Goal: Information Seeking & Learning: Learn about a topic

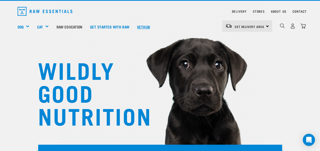
scroll to position [12, 0]
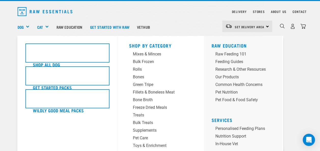
click at [27, 27] on div "Dog" at bounding box center [26, 27] width 16 height 20
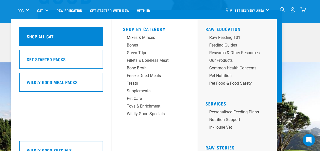
scroll to position [112, 0]
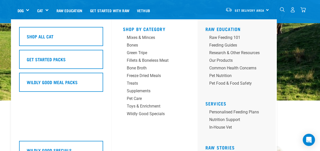
click at [56, 122] on div "Shop All Cat Get Started Packs Wildly Good Meal Packs Wildly Good Specials" at bounding box center [63, 93] width 95 height 148
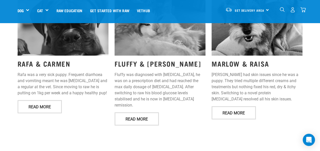
scroll to position [661, 0]
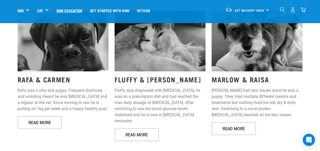
click at [75, 10] on link "Raw Education" at bounding box center [69, 10] width 34 height 20
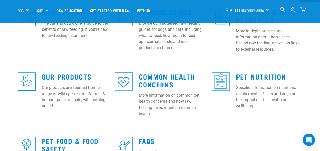
scroll to position [172, 0]
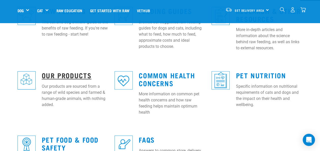
click at [75, 73] on link "Our Products" at bounding box center [67, 75] width 50 height 4
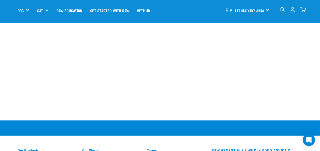
scroll to position [605, 0]
